Goal: Information Seeking & Learning: Learn about a topic

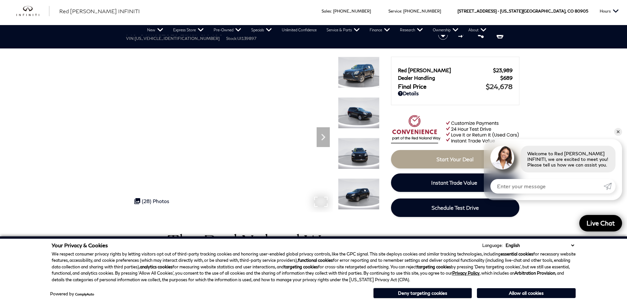
scroll to position [9, 0]
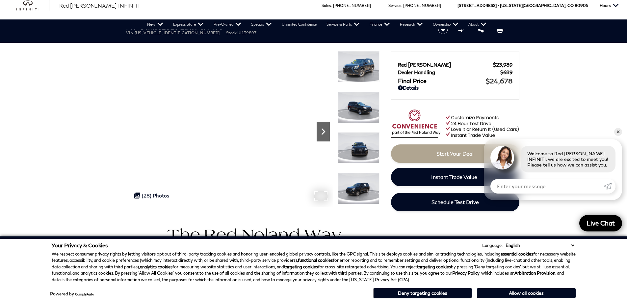
click at [325, 133] on icon "Next" at bounding box center [323, 131] width 13 height 13
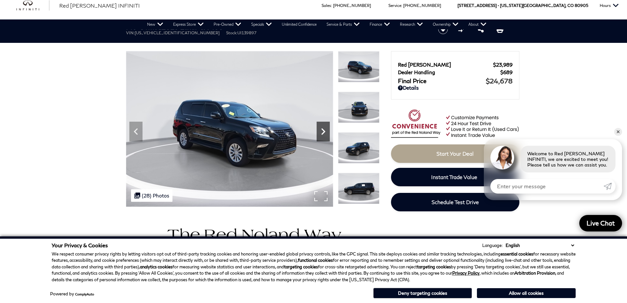
click at [325, 133] on icon "Next" at bounding box center [323, 131] width 13 height 13
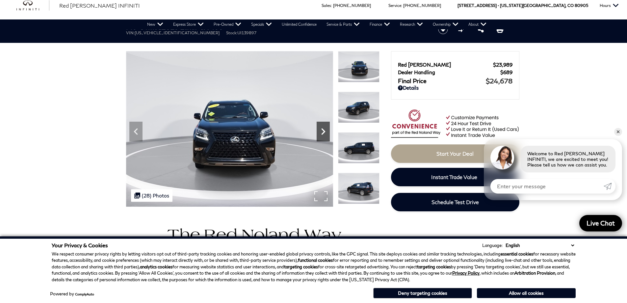
click at [325, 133] on icon "Next" at bounding box center [323, 131] width 13 height 13
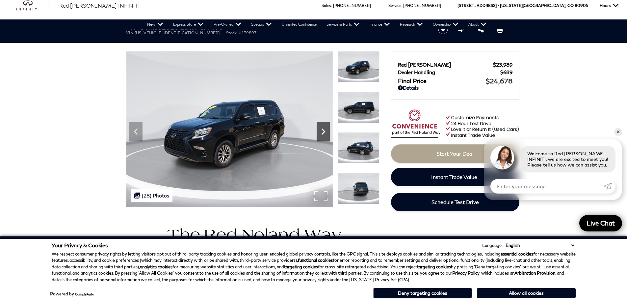
click at [325, 133] on icon "Next" at bounding box center [323, 131] width 13 height 13
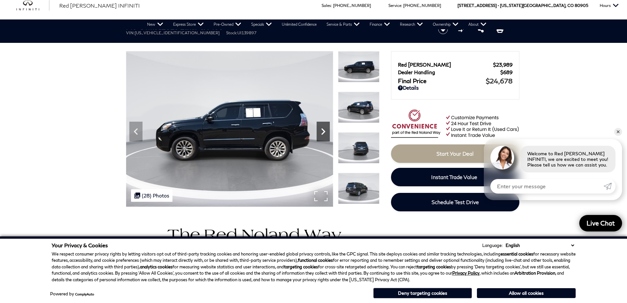
click at [325, 133] on icon "Next" at bounding box center [323, 131] width 13 height 13
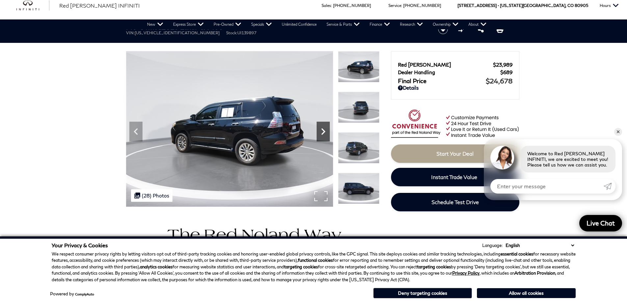
click at [325, 133] on icon "Next" at bounding box center [323, 131] width 13 height 13
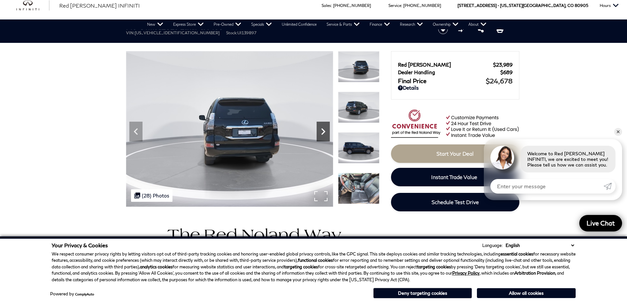
click at [325, 133] on icon "Next" at bounding box center [323, 131] width 13 height 13
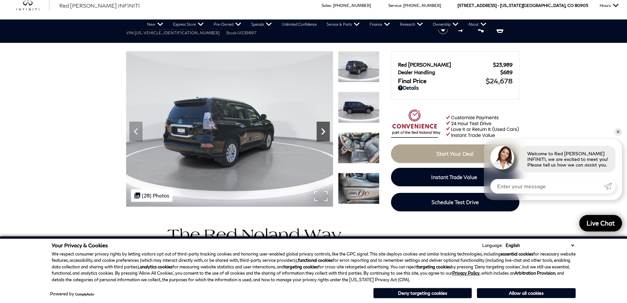
click at [325, 133] on icon "Next" at bounding box center [323, 131] width 13 height 13
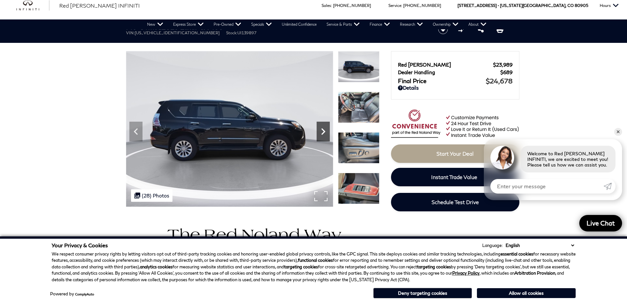
click at [325, 133] on icon "Next" at bounding box center [323, 131] width 13 height 13
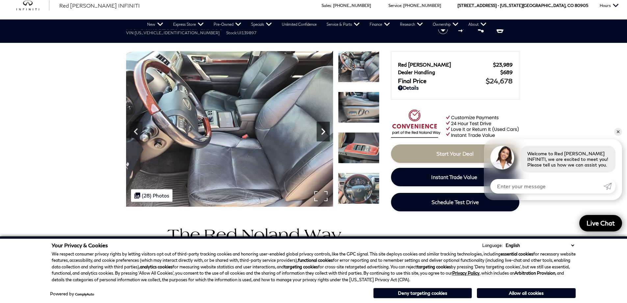
click at [325, 133] on icon "Next" at bounding box center [323, 131] width 13 height 13
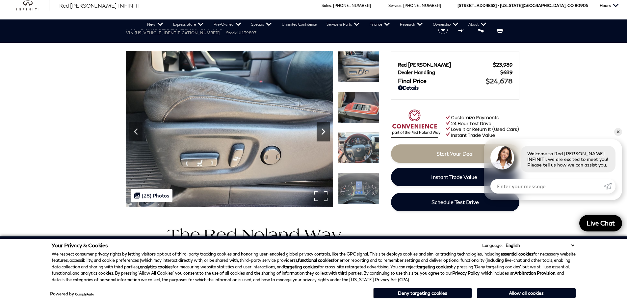
click at [325, 133] on icon "Next" at bounding box center [323, 131] width 13 height 13
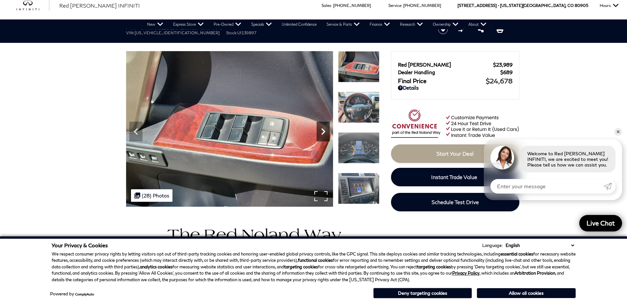
click at [325, 133] on icon "Next" at bounding box center [323, 131] width 13 height 13
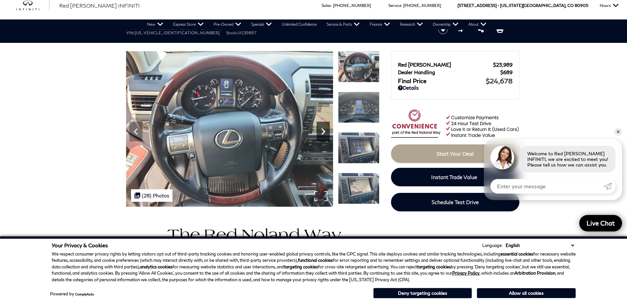
click at [325, 133] on icon "Next" at bounding box center [323, 131] width 13 height 13
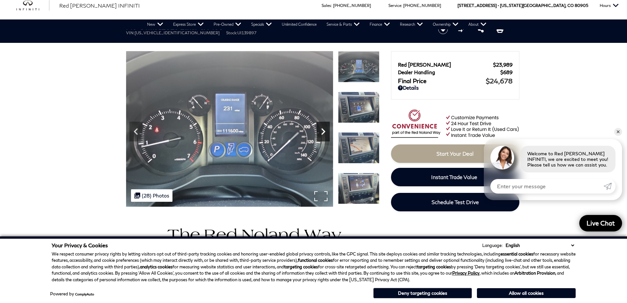
click at [325, 133] on icon "Next" at bounding box center [323, 131] width 13 height 13
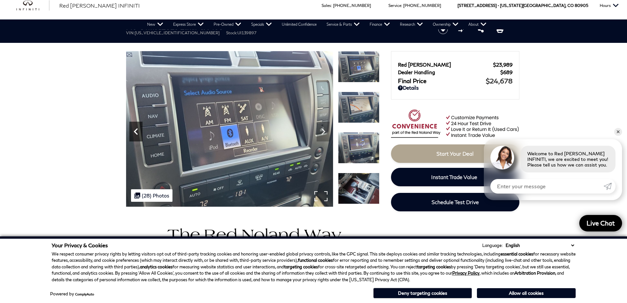
click at [138, 131] on icon "Previous" at bounding box center [135, 131] width 13 height 13
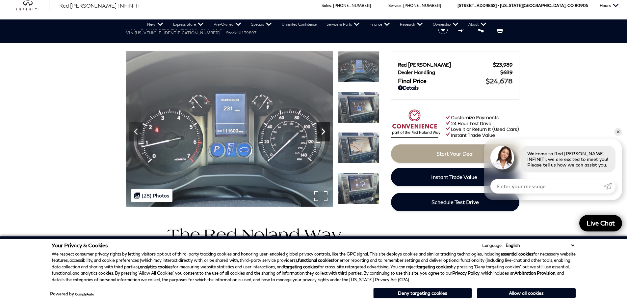
click at [323, 131] on icon "Next" at bounding box center [323, 131] width 13 height 13
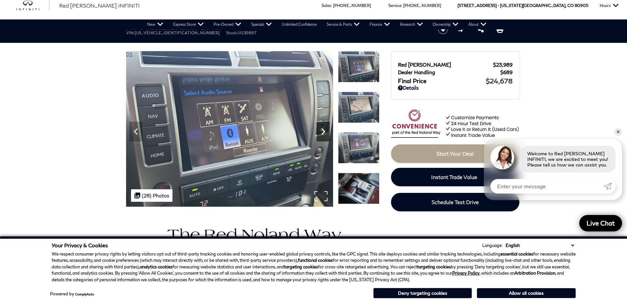
click at [323, 131] on icon "Next" at bounding box center [323, 131] width 13 height 13
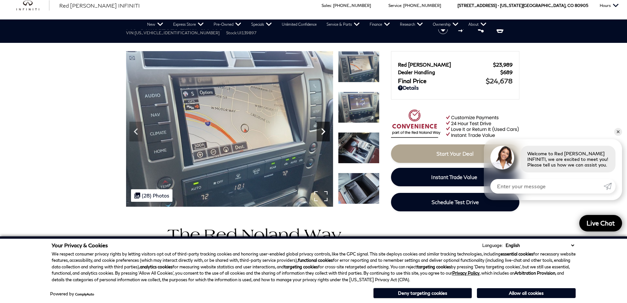
click at [323, 131] on icon "Next" at bounding box center [323, 131] width 13 height 13
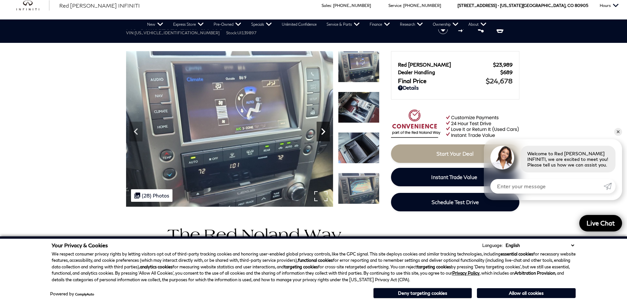
click at [323, 131] on icon "Next" at bounding box center [323, 131] width 13 height 13
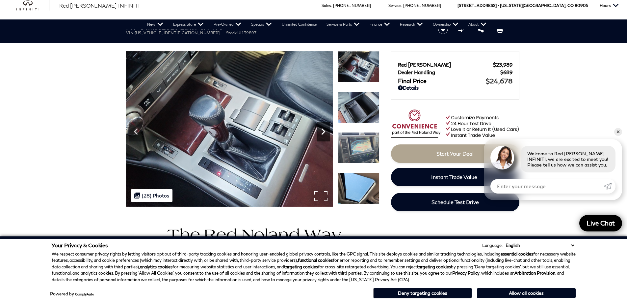
click at [323, 131] on icon "Next" at bounding box center [323, 131] width 13 height 13
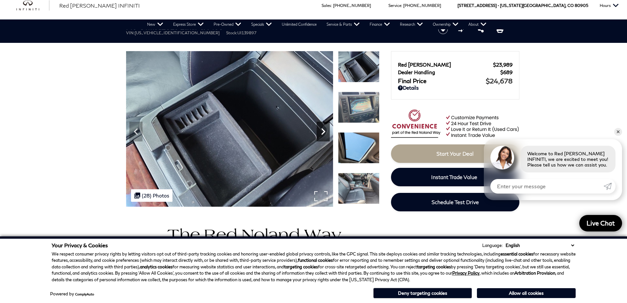
click at [323, 131] on icon "Next" at bounding box center [323, 131] width 13 height 13
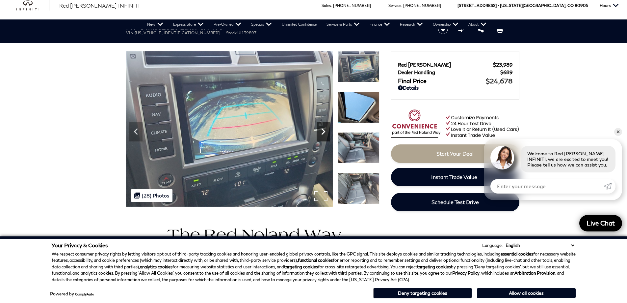
click at [323, 131] on icon "Next" at bounding box center [323, 131] width 13 height 13
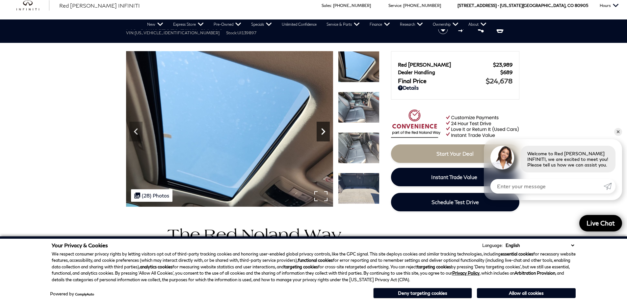
click at [323, 131] on icon "Next" at bounding box center [323, 131] width 13 height 13
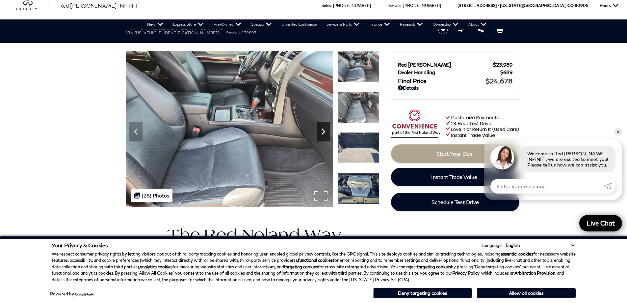
click at [323, 131] on icon "Next" at bounding box center [323, 131] width 13 height 13
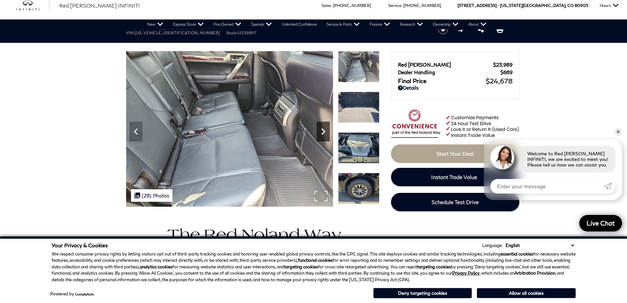
click at [323, 131] on icon "Next" at bounding box center [323, 131] width 13 height 13
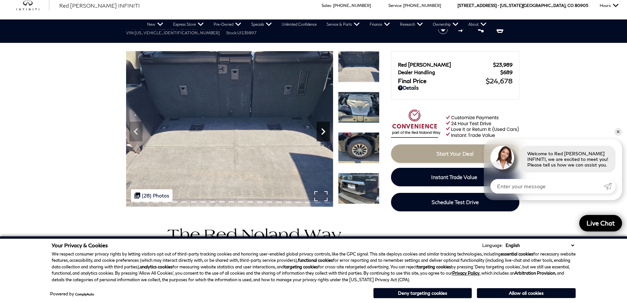
click at [323, 131] on icon "Next" at bounding box center [323, 131] width 13 height 13
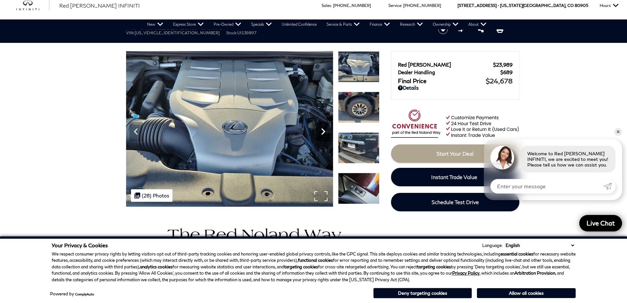
click at [323, 131] on icon "Next" at bounding box center [323, 131] width 13 height 13
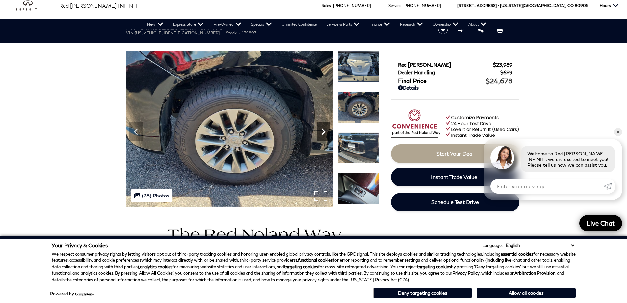
click at [323, 131] on icon "Next" at bounding box center [323, 131] width 13 height 13
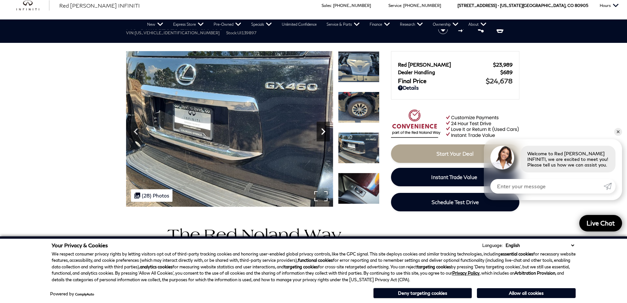
click at [323, 131] on icon "Next" at bounding box center [323, 131] width 13 height 13
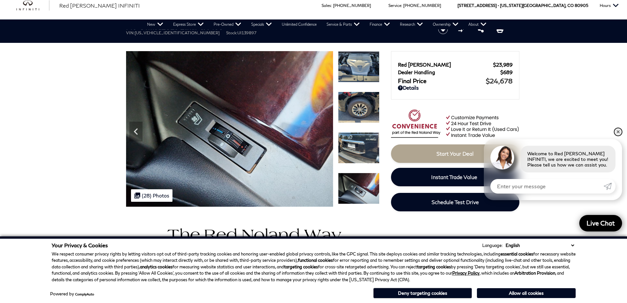
click at [618, 132] on link "✕" at bounding box center [619, 132] width 8 height 8
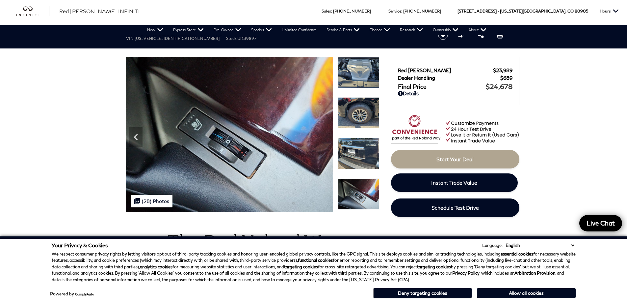
scroll to position [0, 0]
